Goal: Information Seeking & Learning: Find specific fact

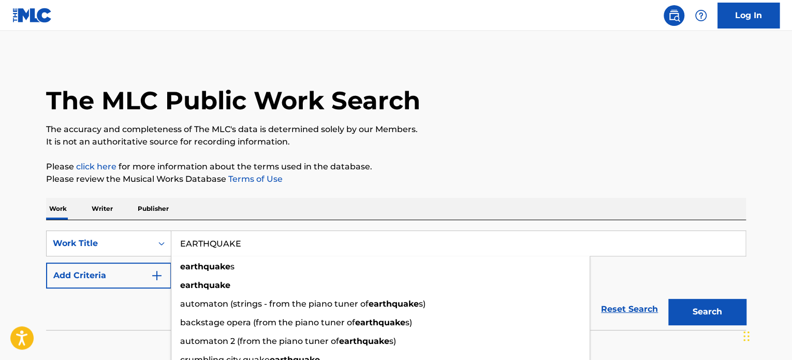
type input "EARTHQUAKE"
click at [120, 270] on button "Add Criteria" at bounding box center [108, 275] width 125 height 26
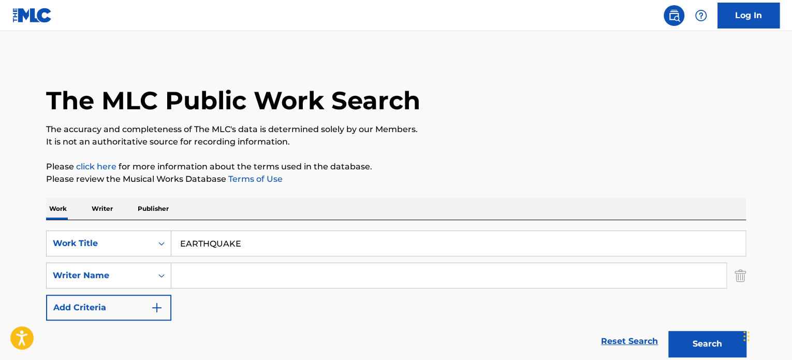
click at [186, 269] on input "Search Form" at bounding box center [448, 275] width 555 height 25
type input "BOE"
click at [668, 331] on button "Search" at bounding box center [707, 344] width 78 height 26
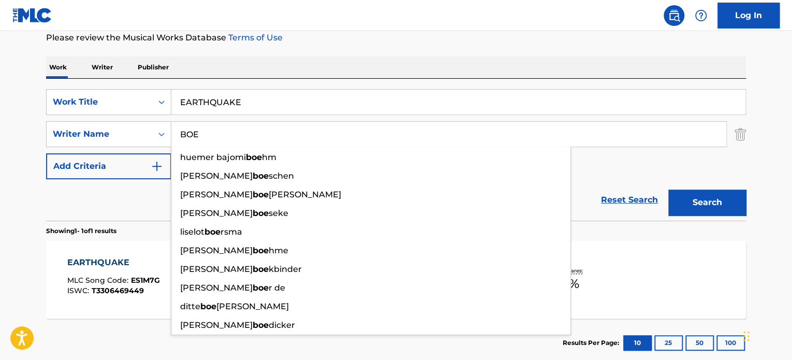
scroll to position [203, 0]
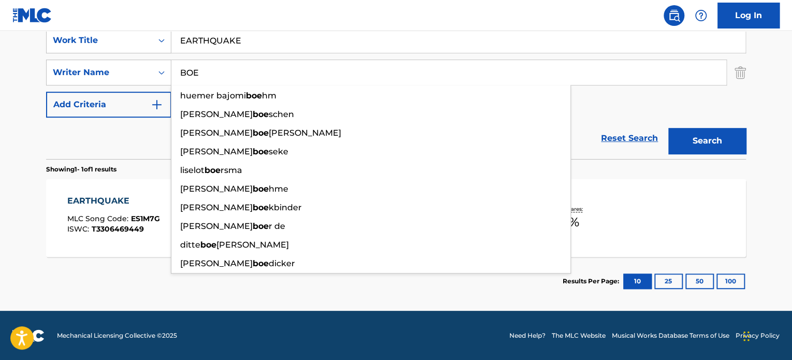
click at [755, 89] on div "The MLC Public Work Search The accuracy and completeness of The MLC's data is d…" at bounding box center [396, 79] width 725 height 451
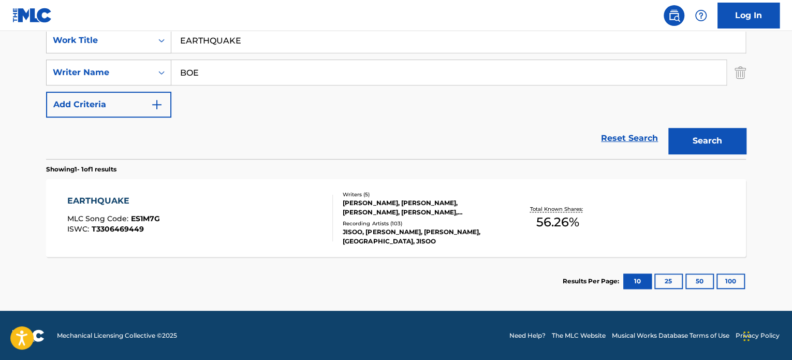
click at [419, 214] on div "[PERSON_NAME], [PERSON_NAME], [PERSON_NAME], [PERSON_NAME], [PERSON_NAME]" at bounding box center [421, 207] width 156 height 19
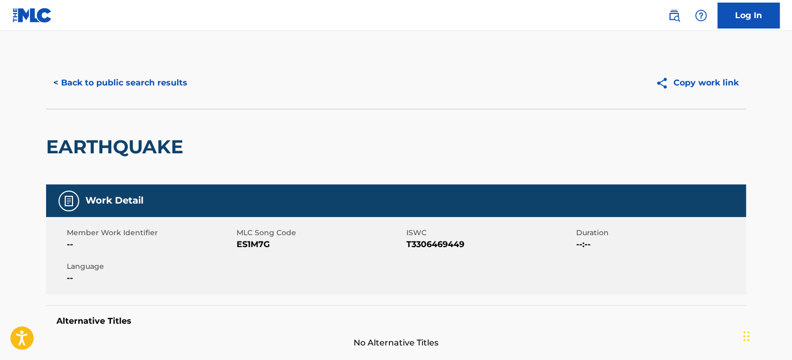
click at [96, 80] on button "< Back to public search results" at bounding box center [120, 83] width 149 height 26
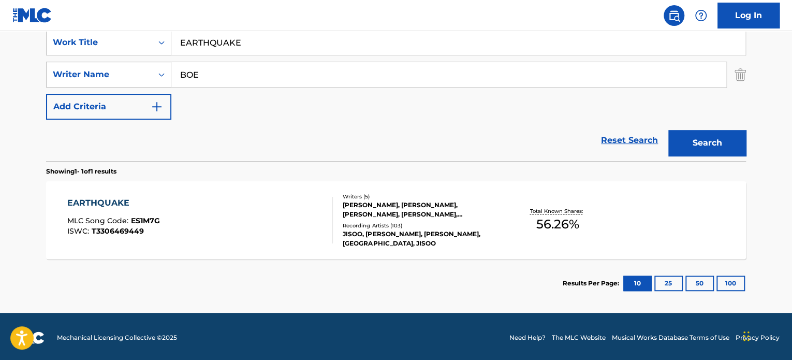
scroll to position [203, 0]
